Goal: Task Accomplishment & Management: Manage account settings

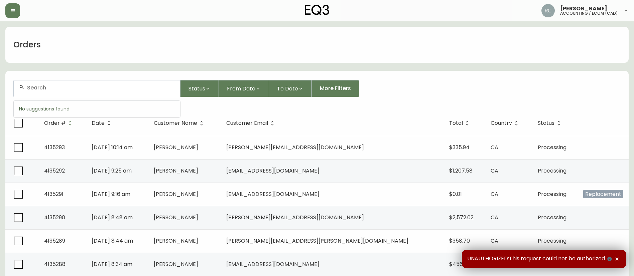
click at [136, 87] on input "text" at bounding box center [101, 88] width 148 height 6
paste input "4135023"
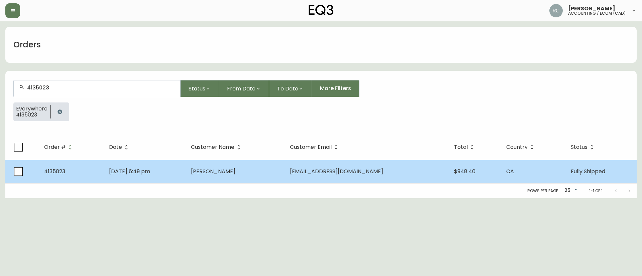
type input "4135023"
click at [278, 178] on td "[PERSON_NAME]" at bounding box center [234, 171] width 99 height 23
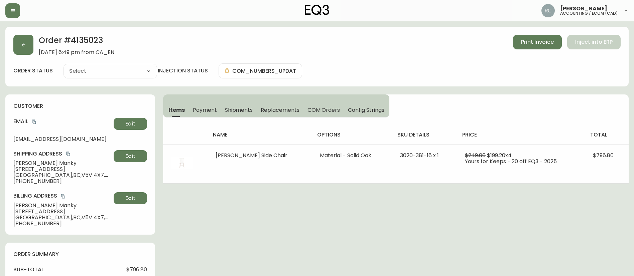
type input "Fully Shipped"
select select "FULLY_SHIPPED"
click at [204, 111] on span "Payment" at bounding box center [205, 110] width 24 height 7
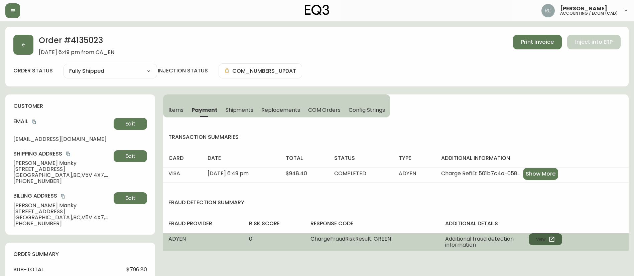
click at [537, 235] on button "View" at bounding box center [545, 240] width 33 height 12
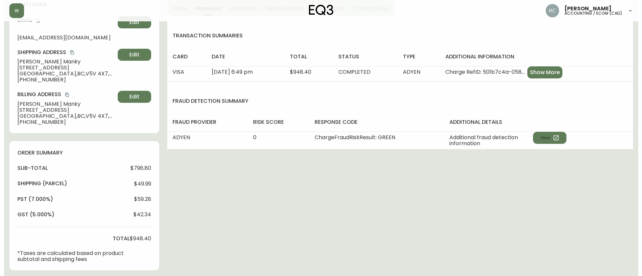
scroll to position [234, 0]
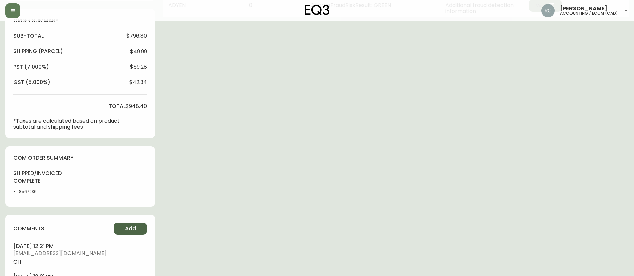
click at [121, 230] on button "Add" at bounding box center [130, 229] width 33 height 12
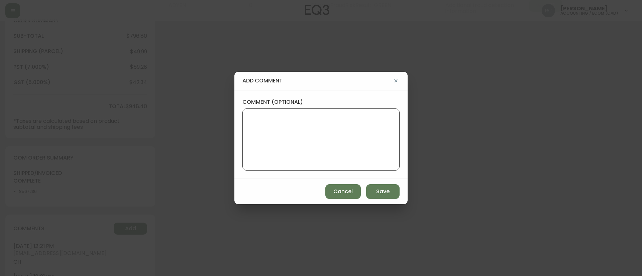
click at [289, 133] on textarea "comment (optional)" at bounding box center [321, 139] width 146 height 53
paste textarea "ECOM RETURN TICKET# 828270 ECOM ORD# 4135023 RTN# 1161923334 CUST# 1021921503 T…"
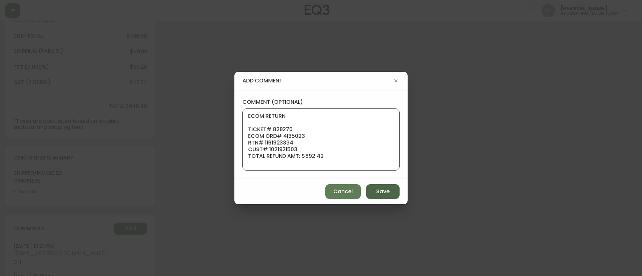
scroll to position [53, 0]
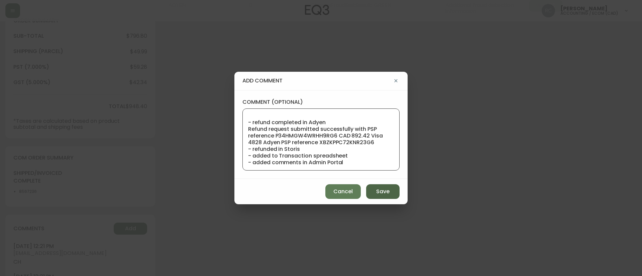
type textarea "ECOM RETURN TICKET# 828270 ECOM ORD# 4135023 RTN# 1161923334 CUST# 1021921503 T…"
click at [373, 192] on button "Save" at bounding box center [382, 191] width 33 height 15
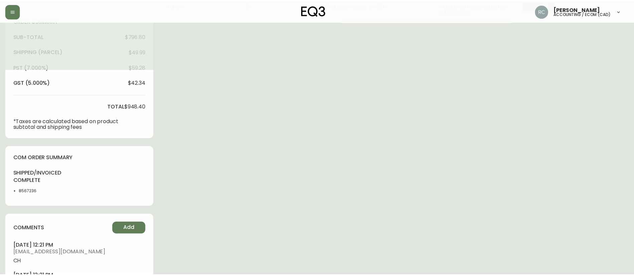
scroll to position [0, 0]
